Goal: Information Seeking & Learning: Learn about a topic

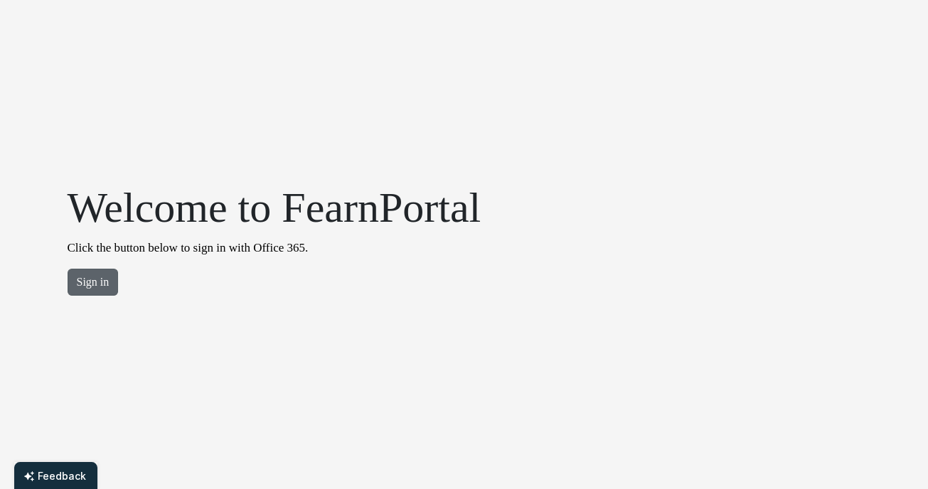
click at [84, 270] on button "Sign in" at bounding box center [93, 282] width 51 height 27
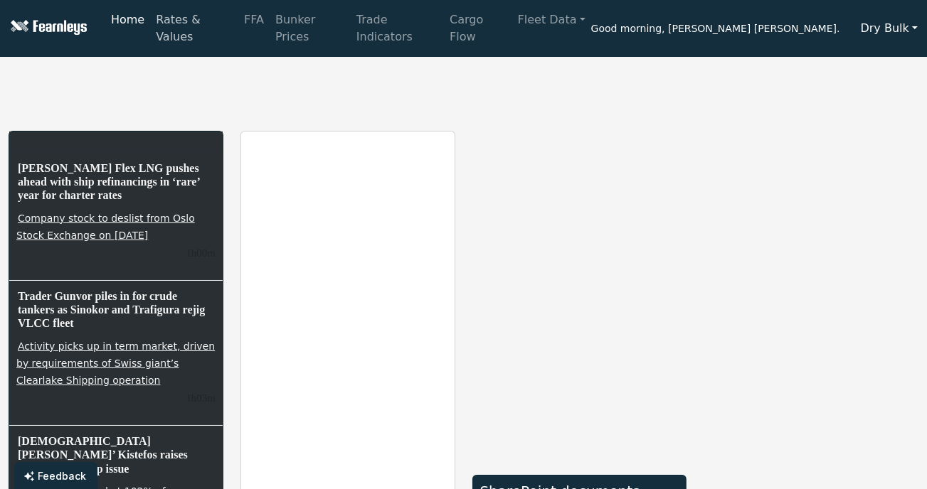
click at [209, 26] on link "Rates & Values" at bounding box center [194, 29] width 88 height 46
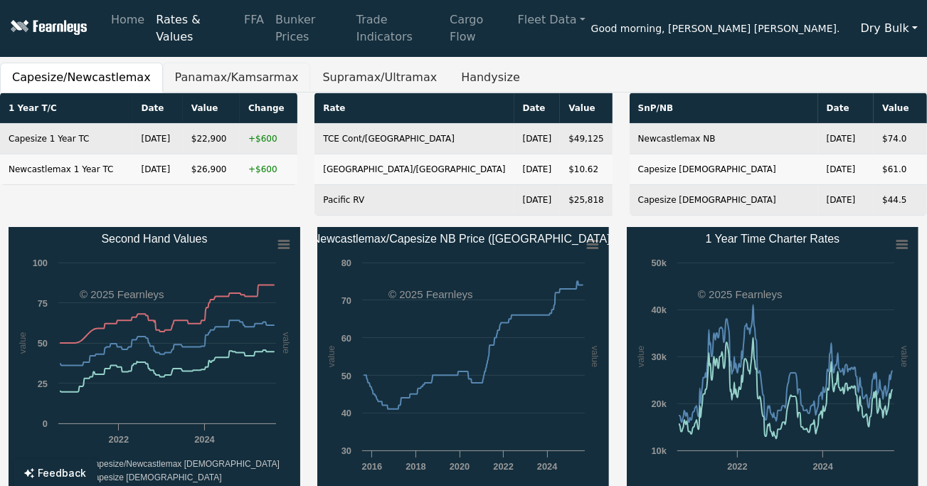
click at [202, 68] on button "Panamax/Kamsarmax" at bounding box center [237, 78] width 148 height 30
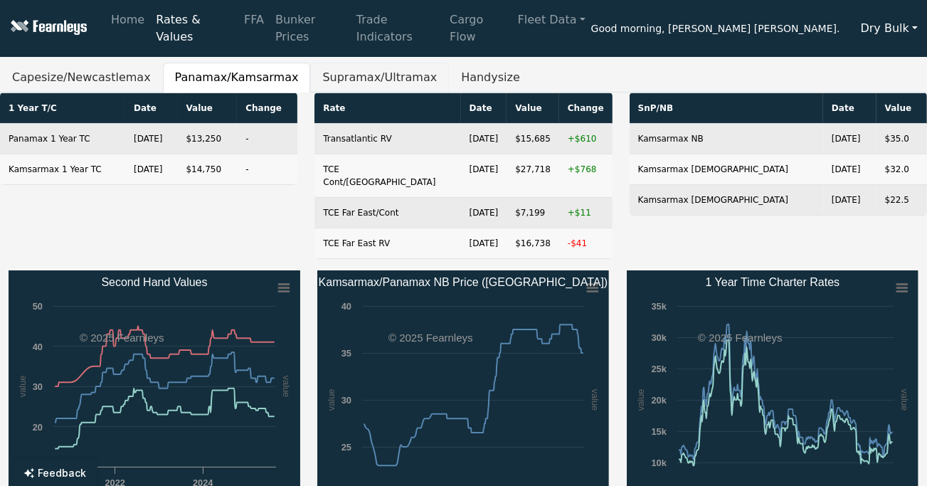
click at [353, 68] on button "Supramax/Ultramax" at bounding box center [379, 78] width 139 height 30
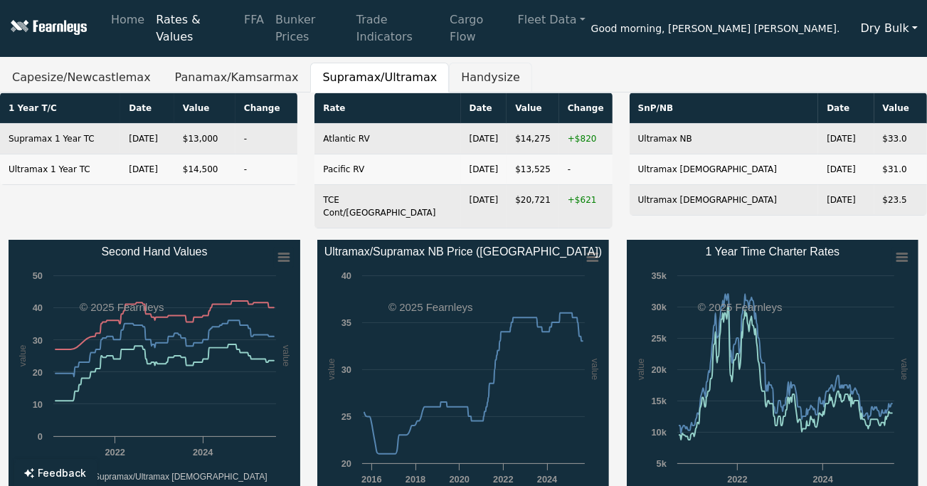
click at [456, 64] on button "Handysize" at bounding box center [490, 78] width 83 height 30
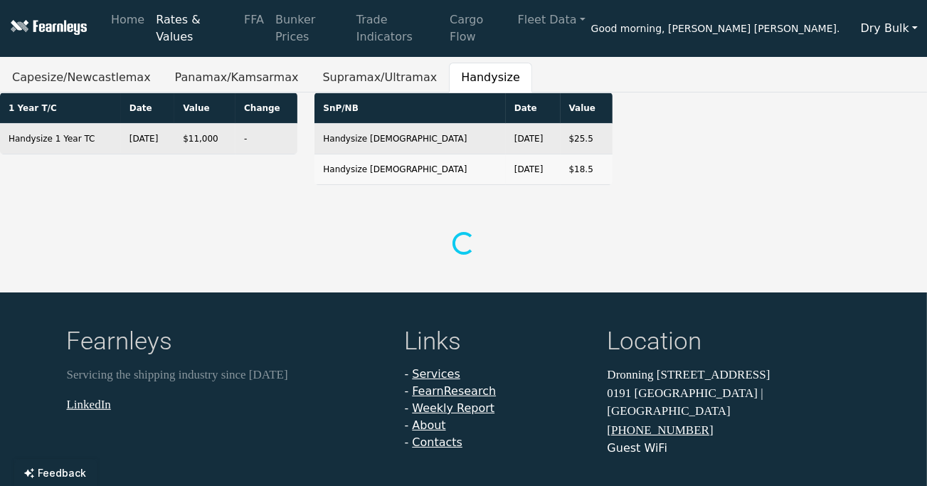
click at [883, 20] on button "Dry Bulk" at bounding box center [888, 28] width 75 height 27
click at [888, 74] on link "Tankers" at bounding box center [908, 84] width 112 height 23
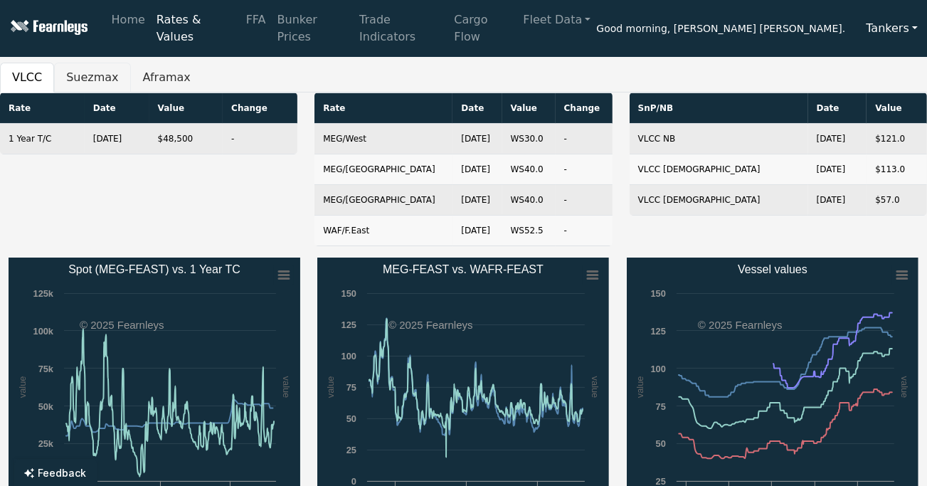
click at [82, 63] on button "Suezmax" at bounding box center [92, 78] width 76 height 30
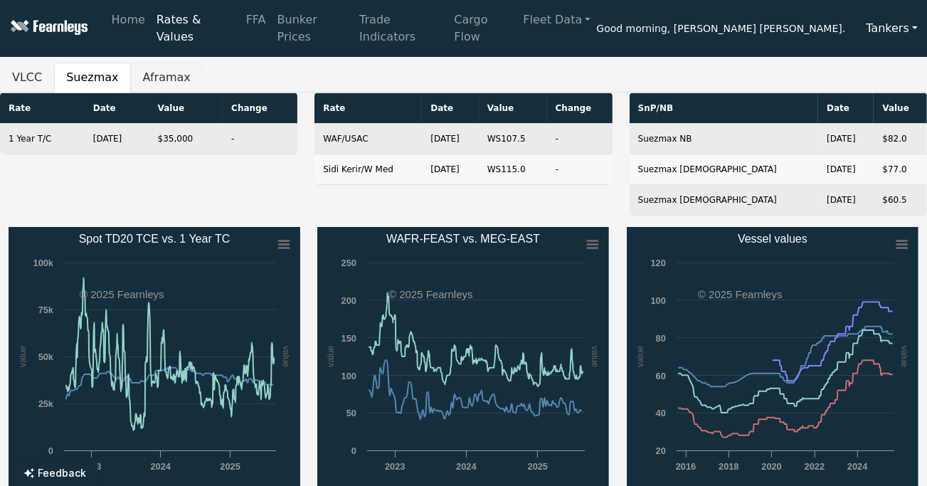
click at [154, 66] on button "Aframax" at bounding box center [167, 78] width 72 height 30
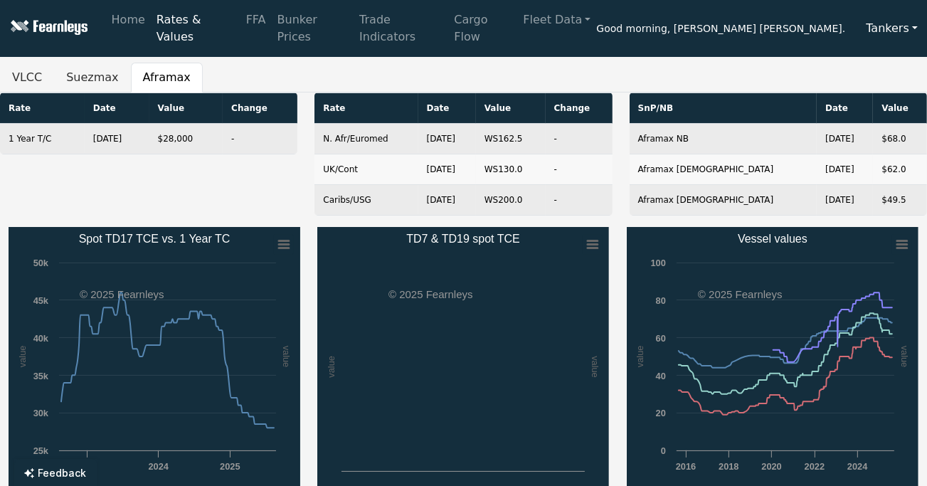
click at [907, 17] on button "Tankers" at bounding box center [891, 28] width 70 height 27
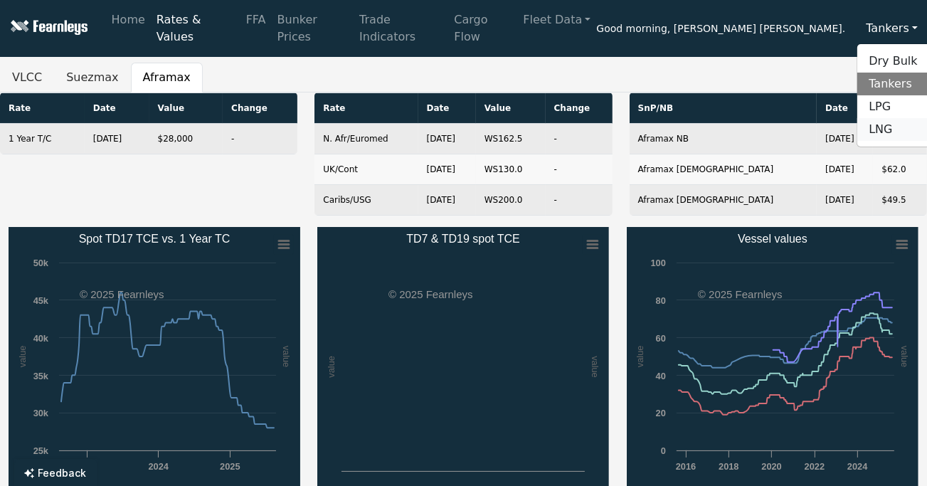
click at [890, 118] on link "LNG" at bounding box center [913, 129] width 112 height 23
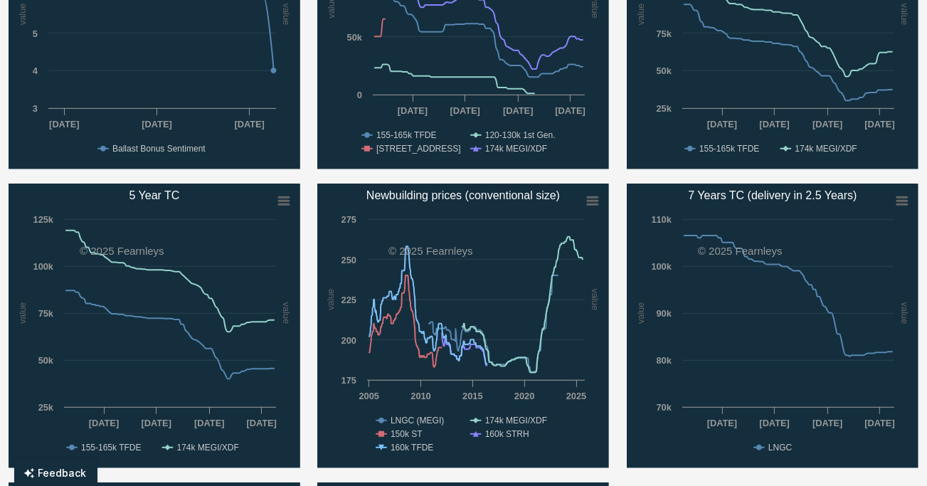
scroll to position [626, 0]
